Goal: Information Seeking & Learning: Check status

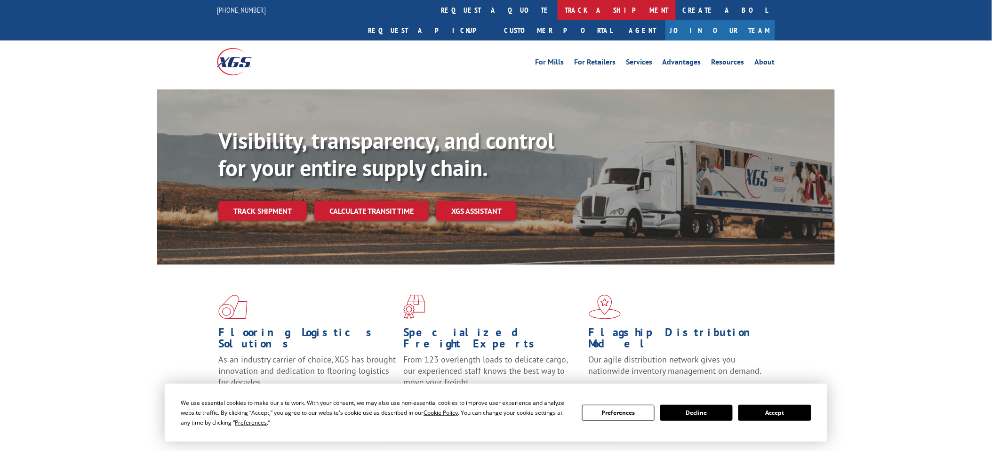
click at [558, 7] on link "track a shipment" at bounding box center [617, 10] width 118 height 20
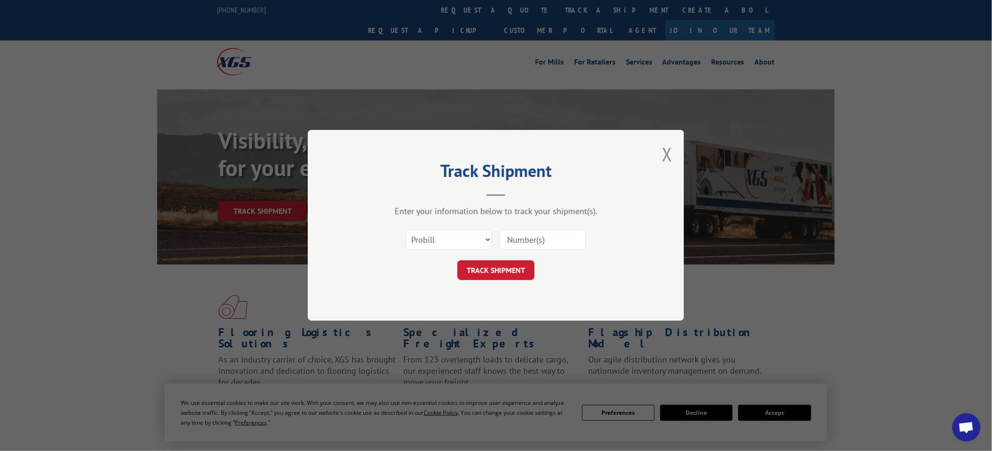
click at [542, 238] on input at bounding box center [542, 240] width 87 height 20
paste input "17472154"
type input "17472154"
click at [491, 274] on button "TRACK SHIPMENT" at bounding box center [496, 271] width 77 height 20
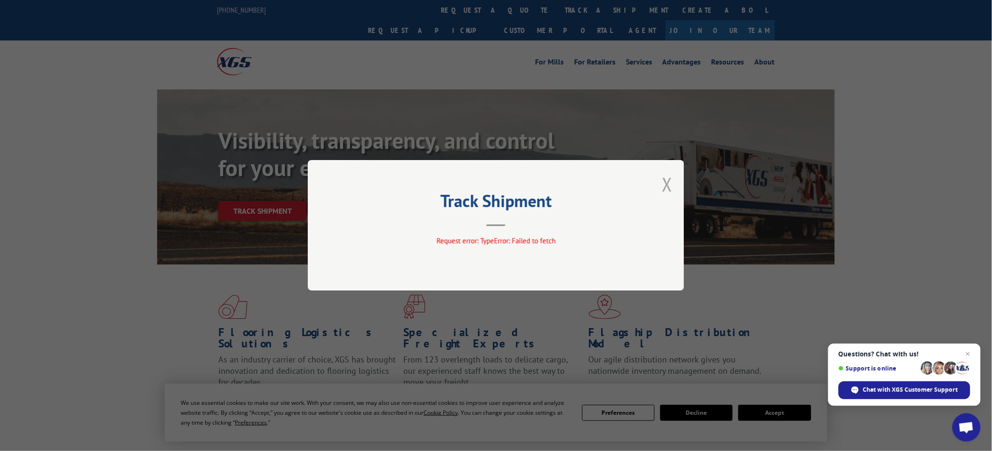
click at [672, 179] on button "Close modal" at bounding box center [667, 184] width 10 height 25
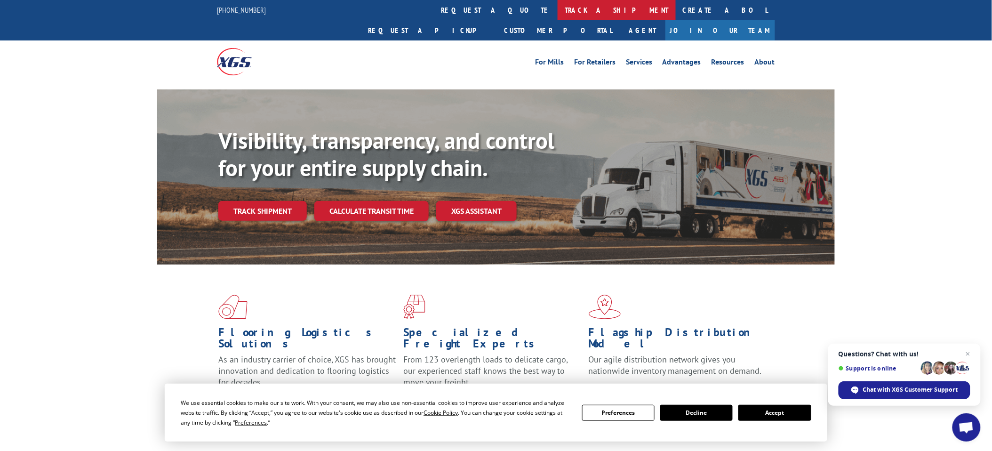
click at [558, 13] on link "track a shipment" at bounding box center [617, 10] width 118 height 20
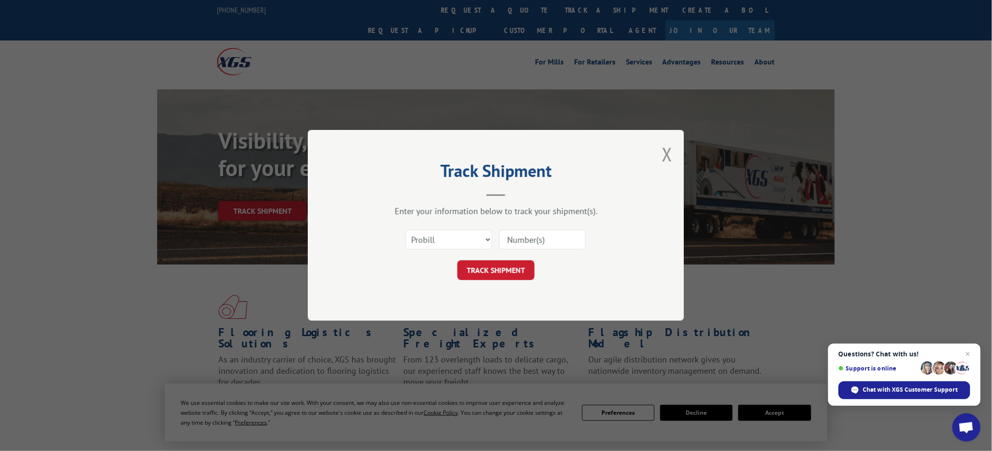
click at [536, 241] on input at bounding box center [542, 240] width 87 height 20
paste input "17472154"
type input "17472154"
click at [491, 271] on button "TRACK SHIPMENT" at bounding box center [496, 271] width 77 height 20
